Goal: Task Accomplishment & Management: Manage account settings

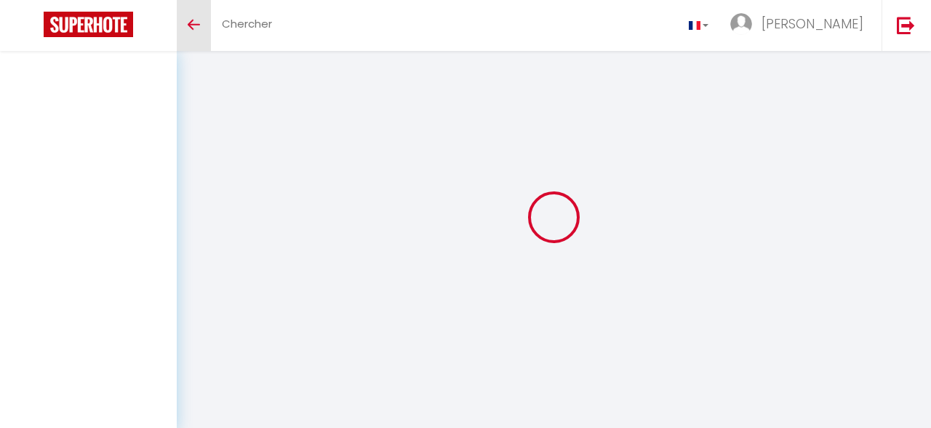
click at [192, 30] on link "Toggle menubar" at bounding box center [194, 25] width 34 height 51
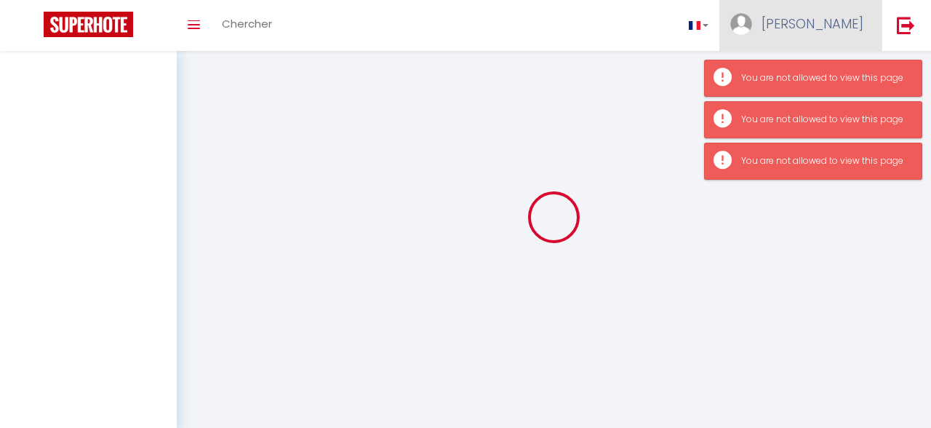
click at [837, 42] on link "[PERSON_NAME]" at bounding box center [800, 25] width 162 height 51
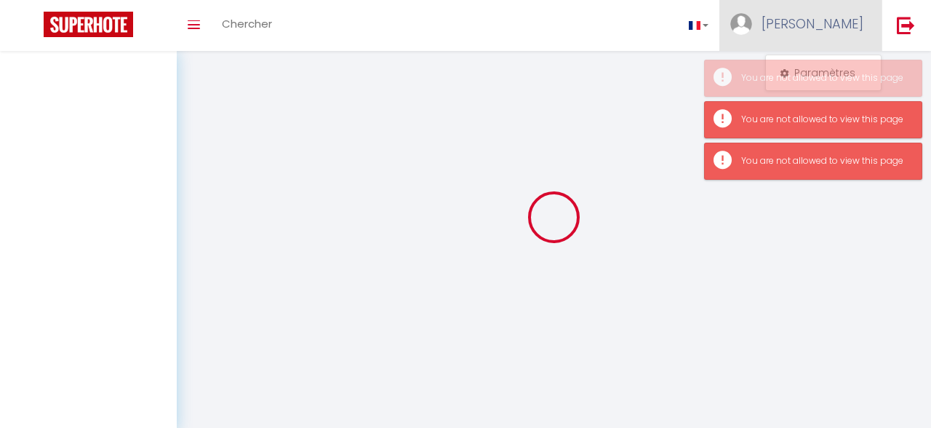
click at [821, 25] on span "[PERSON_NAME]" at bounding box center [813, 24] width 102 height 18
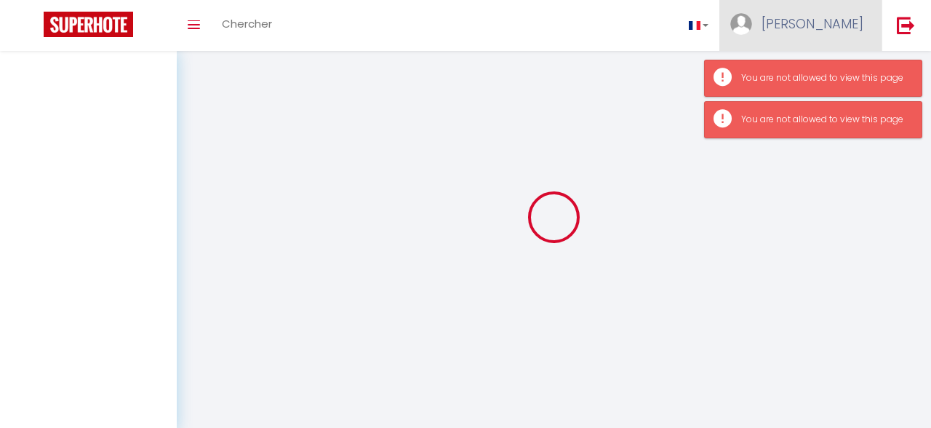
click at [820, 27] on span "[PERSON_NAME]" at bounding box center [813, 24] width 102 height 18
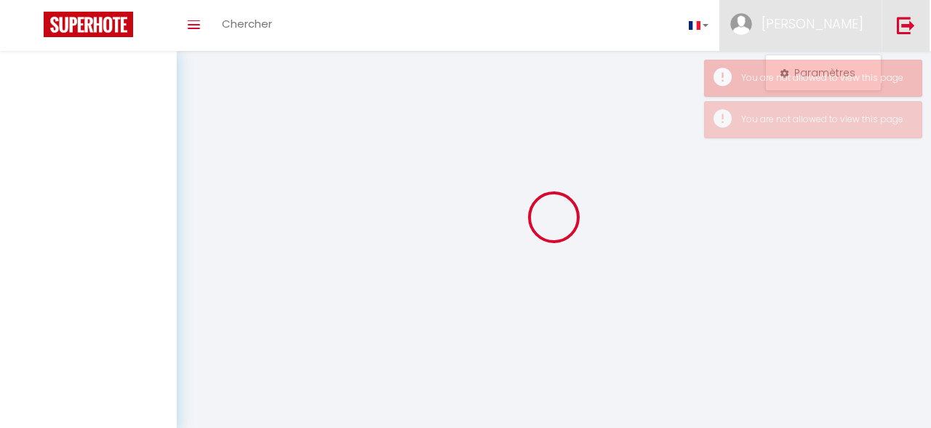
click at [903, 30] on img at bounding box center [906, 25] width 18 height 18
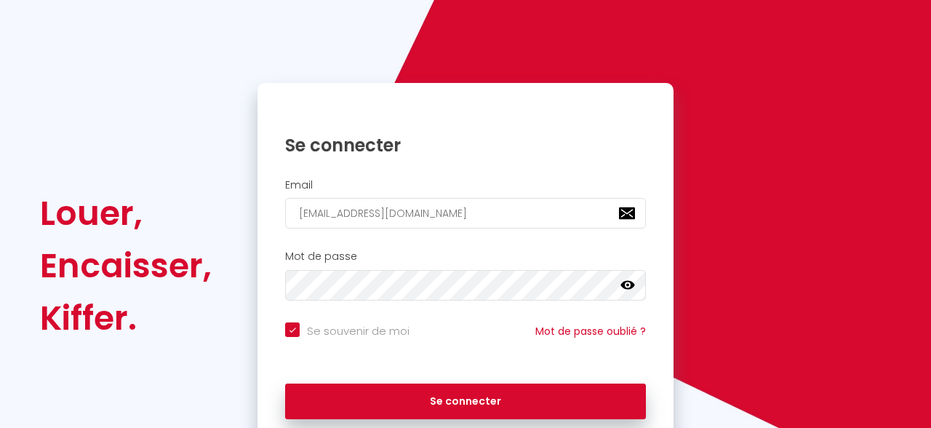
scroll to position [73, 0]
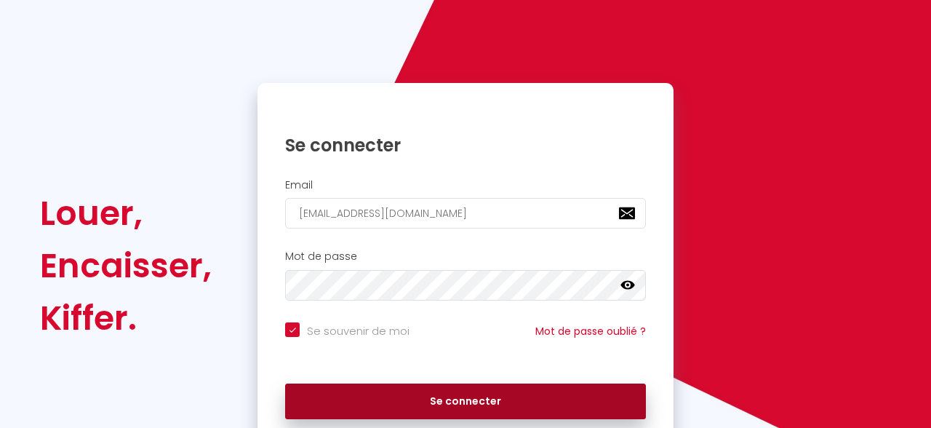
click at [473, 398] on button "Se connecter" at bounding box center [465, 401] width 361 height 36
checkbox input "true"
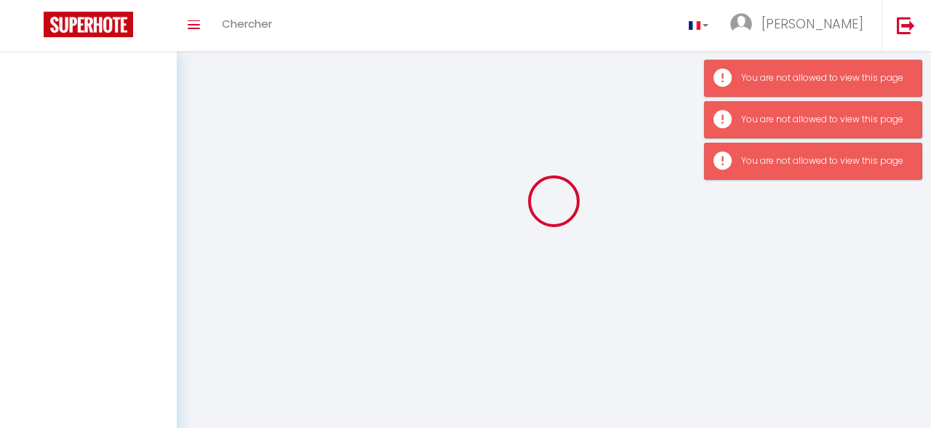
scroll to position [15, 0]
